Goal: Task Accomplishment & Management: Use online tool/utility

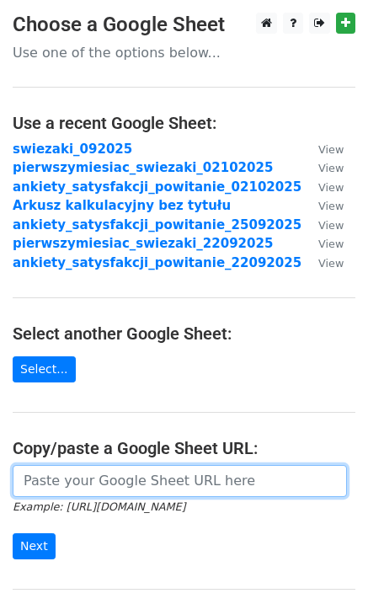
click at [129, 484] on input "url" at bounding box center [180, 481] width 334 height 32
paste input "https://docs.google.com/spreadsheets/d/1FN9sguasGKmjsUMgXoDEMtAPuuKtbWlbHjaM9NN…"
type input "https://docs.google.com/spreadsheets/d/1FN9sguasGKmjsUMgXoDEMtAPuuKtbWlbHjaM9NN…"
click at [13, 533] on input "Next" at bounding box center [34, 546] width 43 height 26
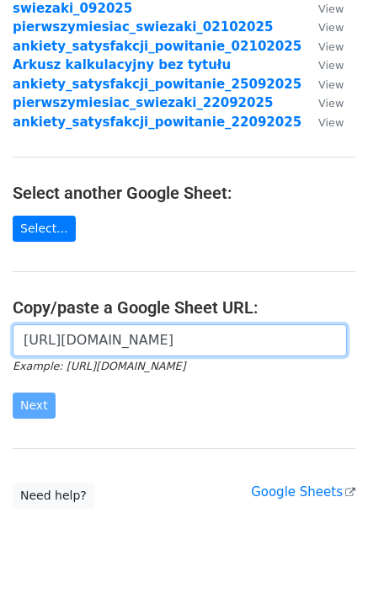
scroll to position [180, 0]
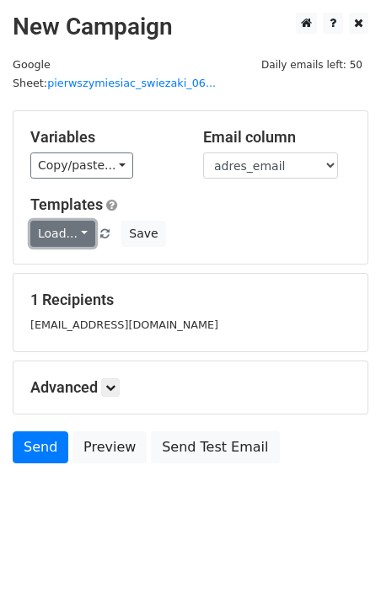
click at [69, 221] on link "Load..." at bounding box center [62, 234] width 65 height 26
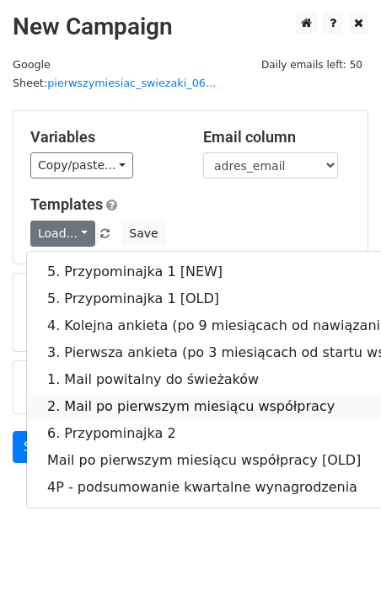
click at [241, 393] on link "2. Mail po pierwszym miesiącu współpracy" at bounding box center [261, 406] width 468 height 27
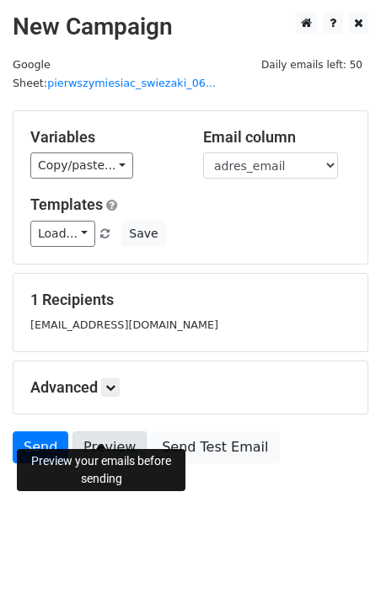
click at [94, 431] on link "Preview" at bounding box center [109, 447] width 74 height 32
click at [110, 431] on link "Preview" at bounding box center [109, 447] width 74 height 32
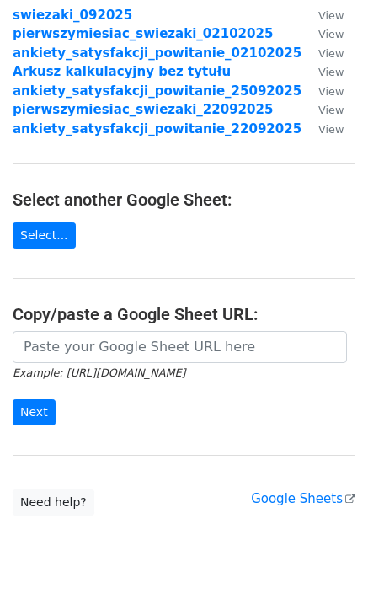
scroll to position [180, 0]
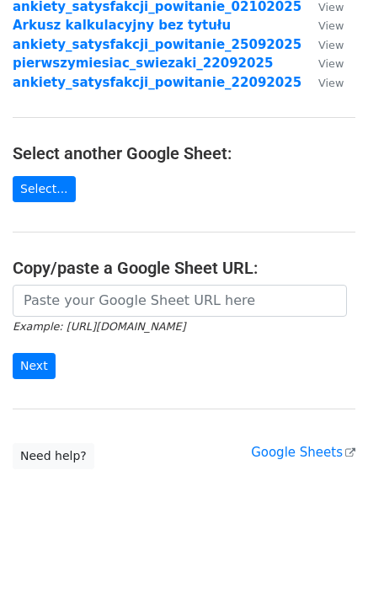
click at [193, 218] on main "Choose a Google Sheet Use one of the options below... Use a recent Google Sheet…" at bounding box center [184, 150] width 368 height 637
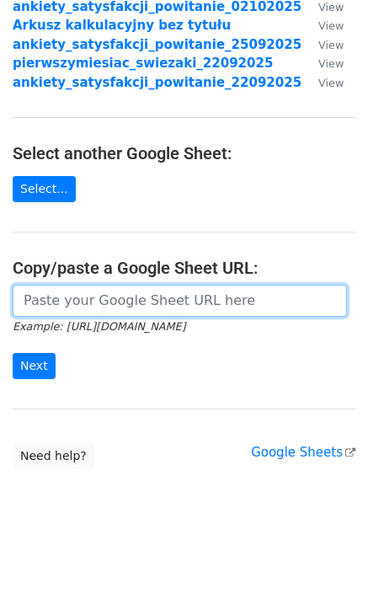
click at [170, 314] on input "url" at bounding box center [180, 301] width 334 height 32
paste input "[URL][DOMAIN_NAME]"
type input "[URL][DOMAIN_NAME]"
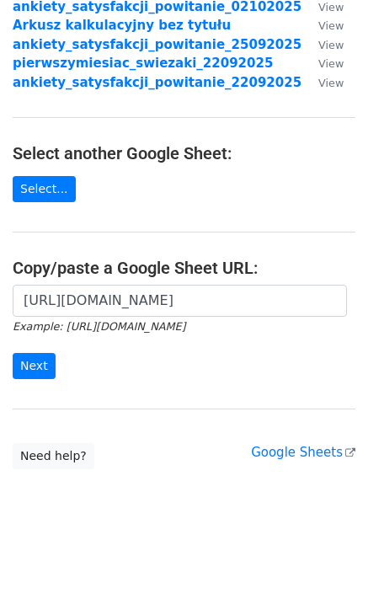
click at [47, 351] on form "https://docs.google.com/spreadsheets/d/1FN9sguasGKmjsUMgXoDEMtAPuuKtbWlbHjaM9NN…" at bounding box center [184, 332] width 343 height 94
click at [30, 364] on input "Next" at bounding box center [34, 366] width 43 height 26
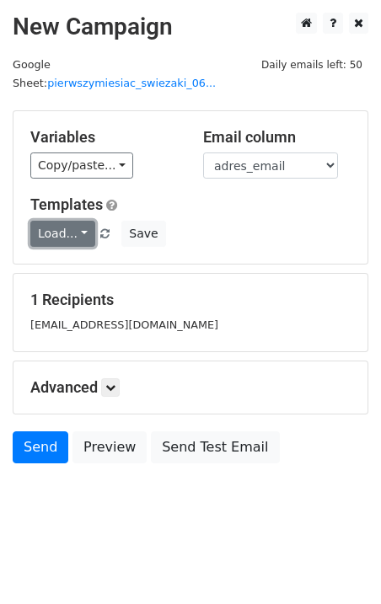
click at [78, 221] on link "Load..." at bounding box center [62, 234] width 65 height 26
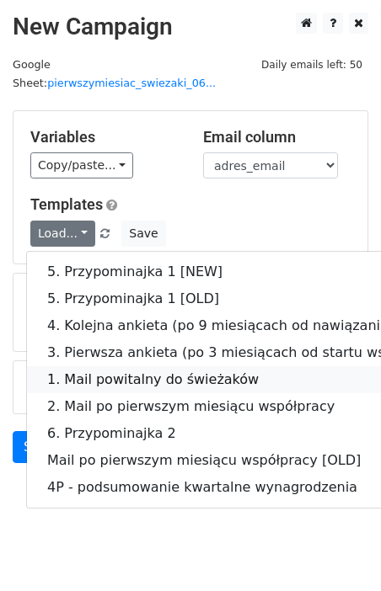
click at [115, 366] on link "1. Mail powitalny do świeżaków" at bounding box center [261, 379] width 468 height 27
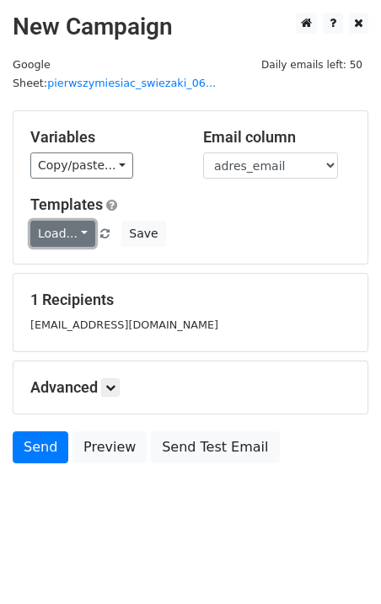
click at [82, 224] on link "Load..." at bounding box center [62, 234] width 65 height 26
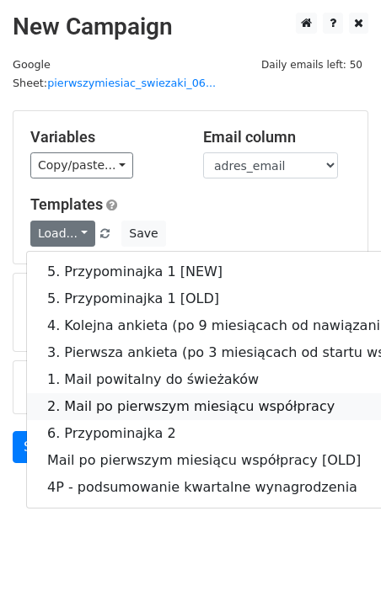
click at [224, 393] on link "2. Mail po pierwszym miesiącu współpracy" at bounding box center [261, 406] width 468 height 27
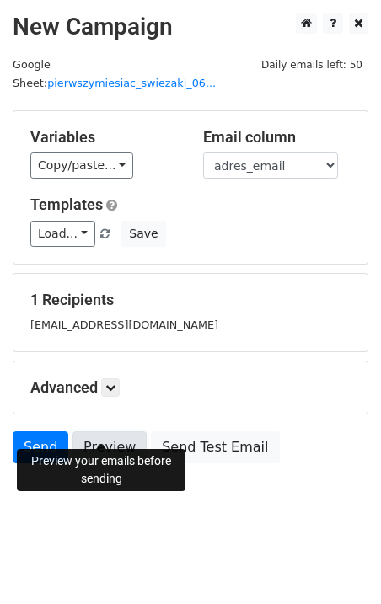
click at [120, 433] on link "Preview" at bounding box center [109, 447] width 74 height 32
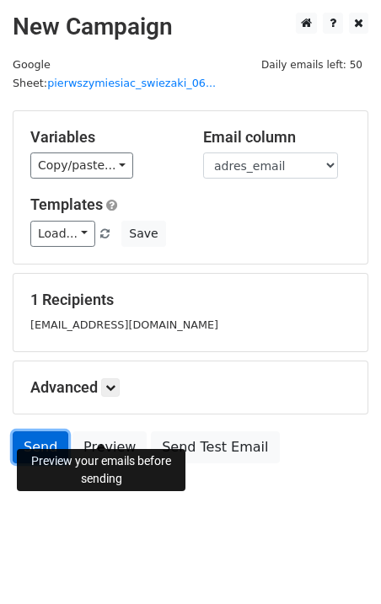
click at [35, 432] on link "Send" at bounding box center [41, 447] width 56 height 32
